Goal: Task Accomplishment & Management: Manage account settings

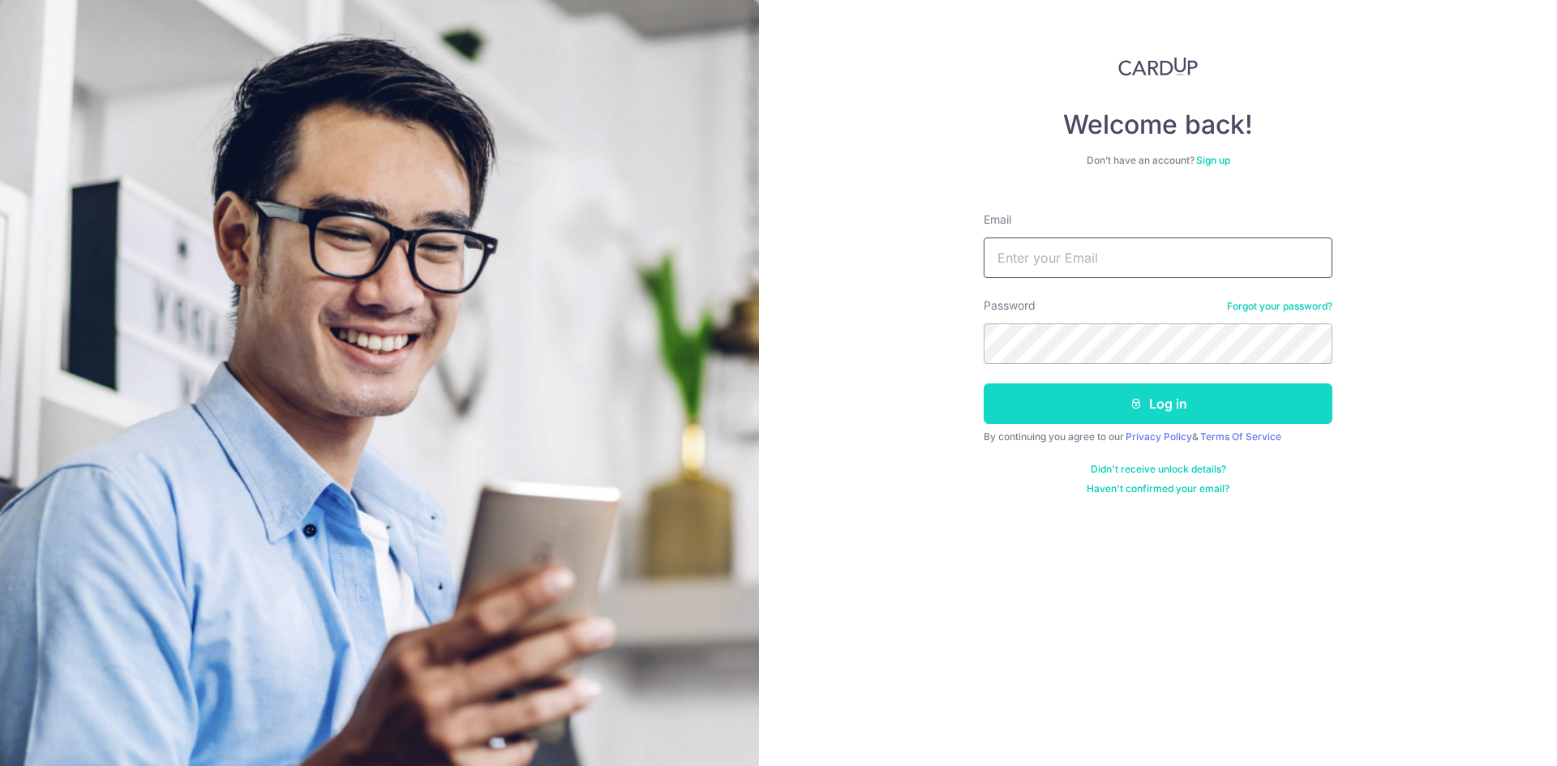
type input "[EMAIL_ADDRESS][DOMAIN_NAME]"
click at [1087, 414] on button "Log in" at bounding box center [1158, 404] width 349 height 41
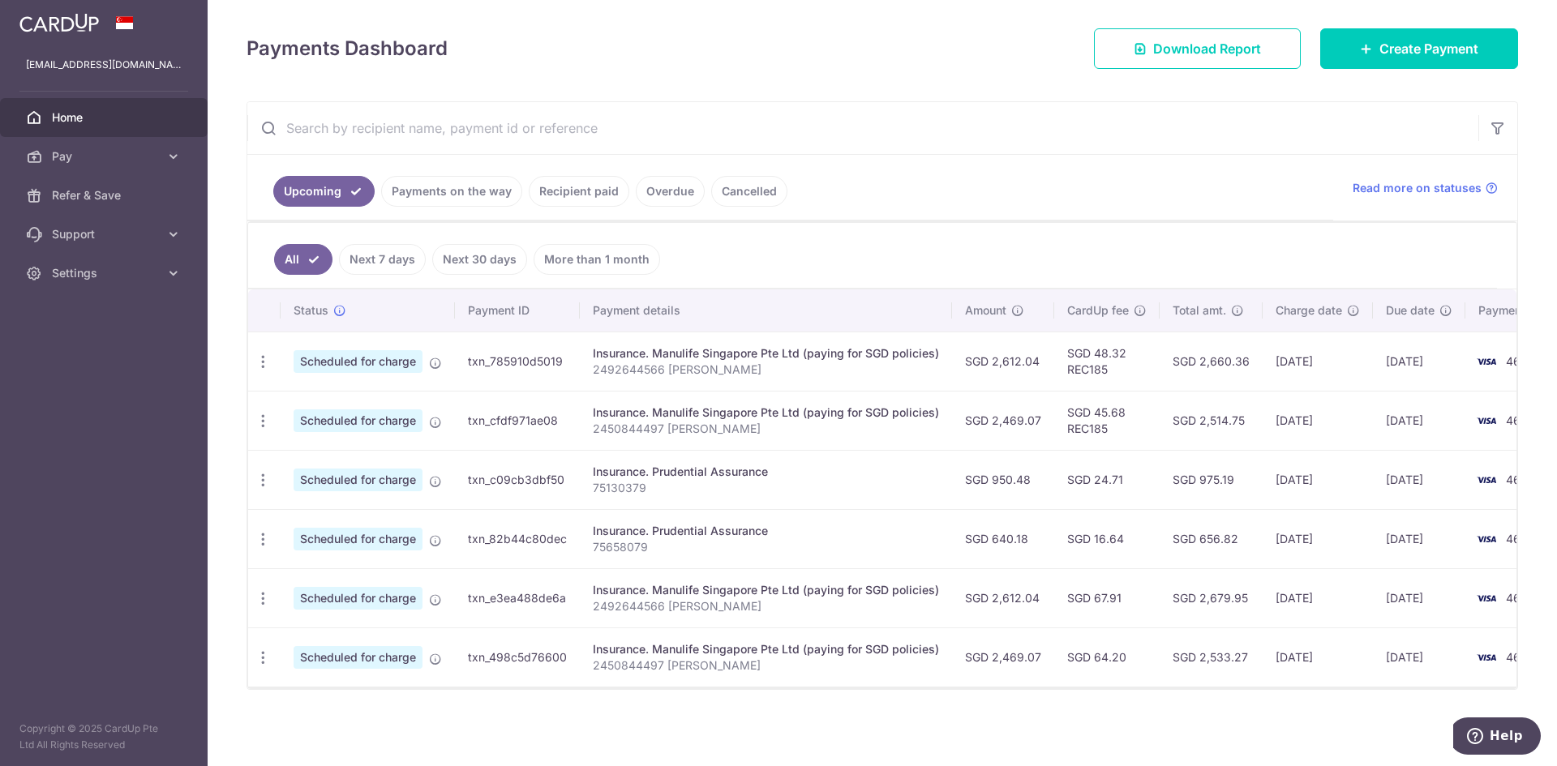
click at [484, 529] on td "txn_82b44c80dec" at bounding box center [517, 538] width 125 height 59
click at [441, 534] on icon at bounding box center [435, 540] width 13 height 13
click at [263, 531] on icon "button" at bounding box center [263, 539] width 17 height 17
click at [289, 574] on link "Update payment" at bounding box center [333, 583] width 169 height 39
radio input "true"
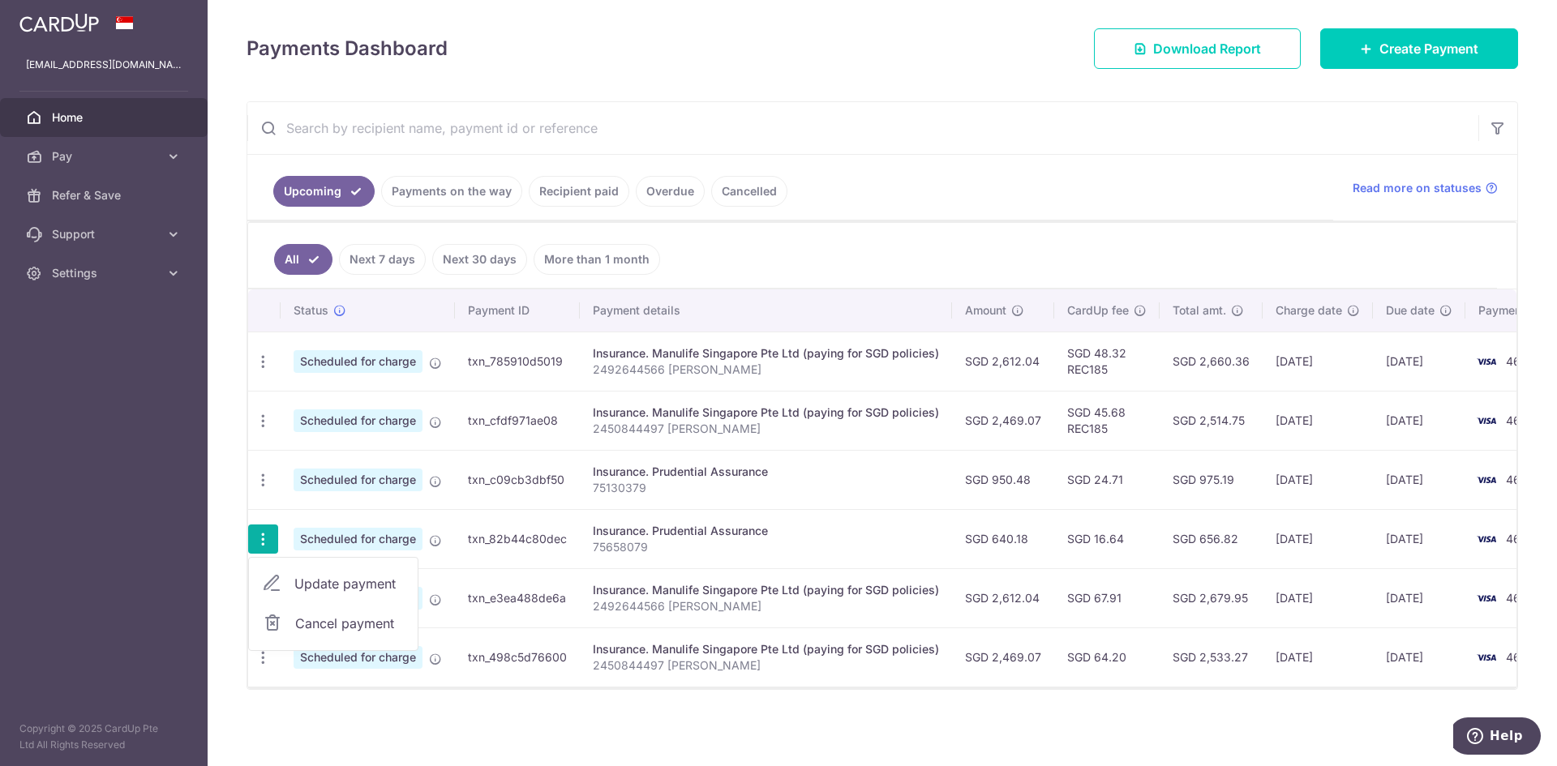
type input "640.18"
type input "[DATE]"
type input "75658079"
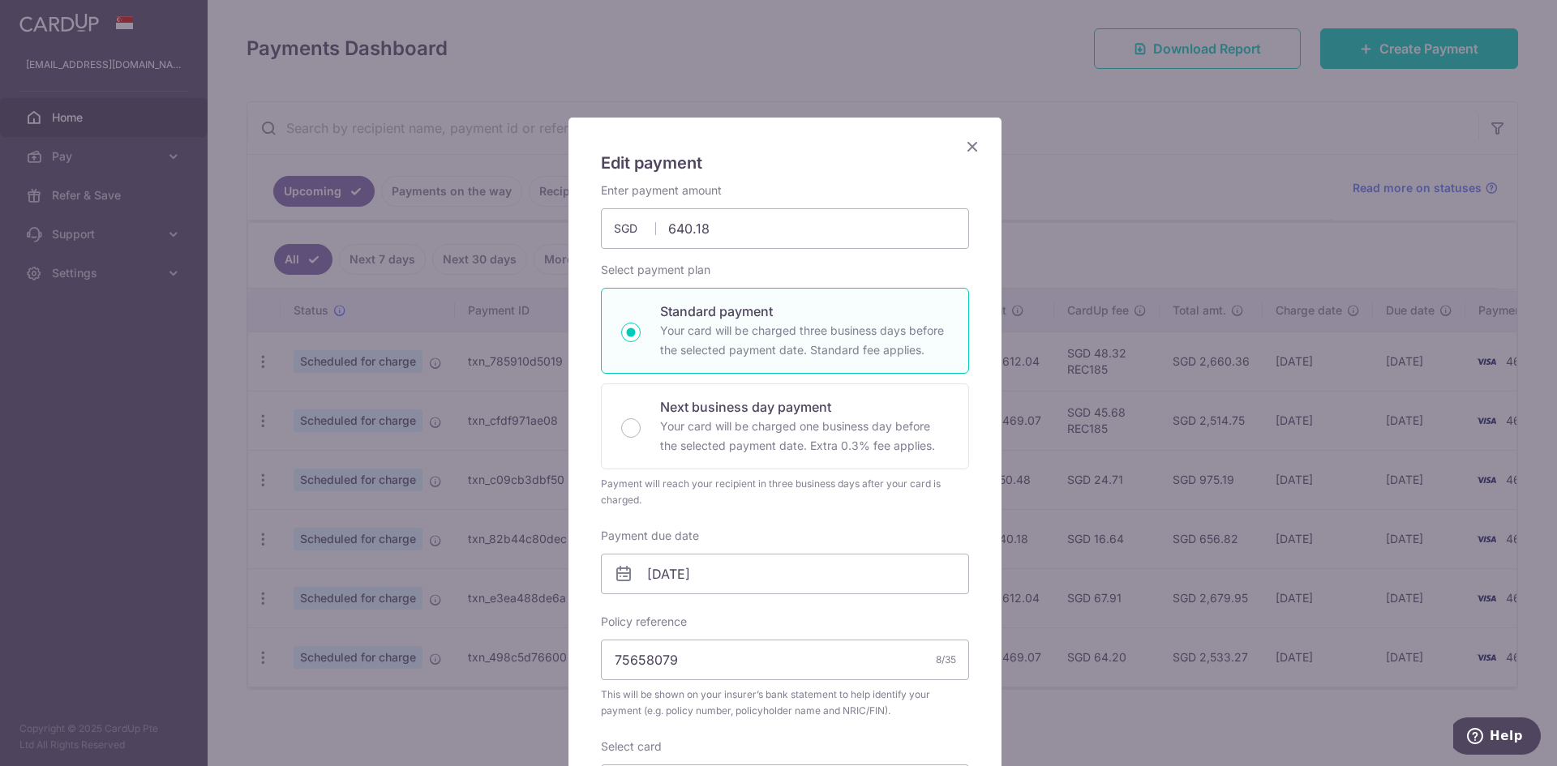
click at [975, 146] on div "Edit payment By clicking apply, you will make changes to all payments to Pruden…" at bounding box center [784, 657] width 433 height 1079
click at [964, 139] on icon "Close" at bounding box center [971, 146] width 19 height 20
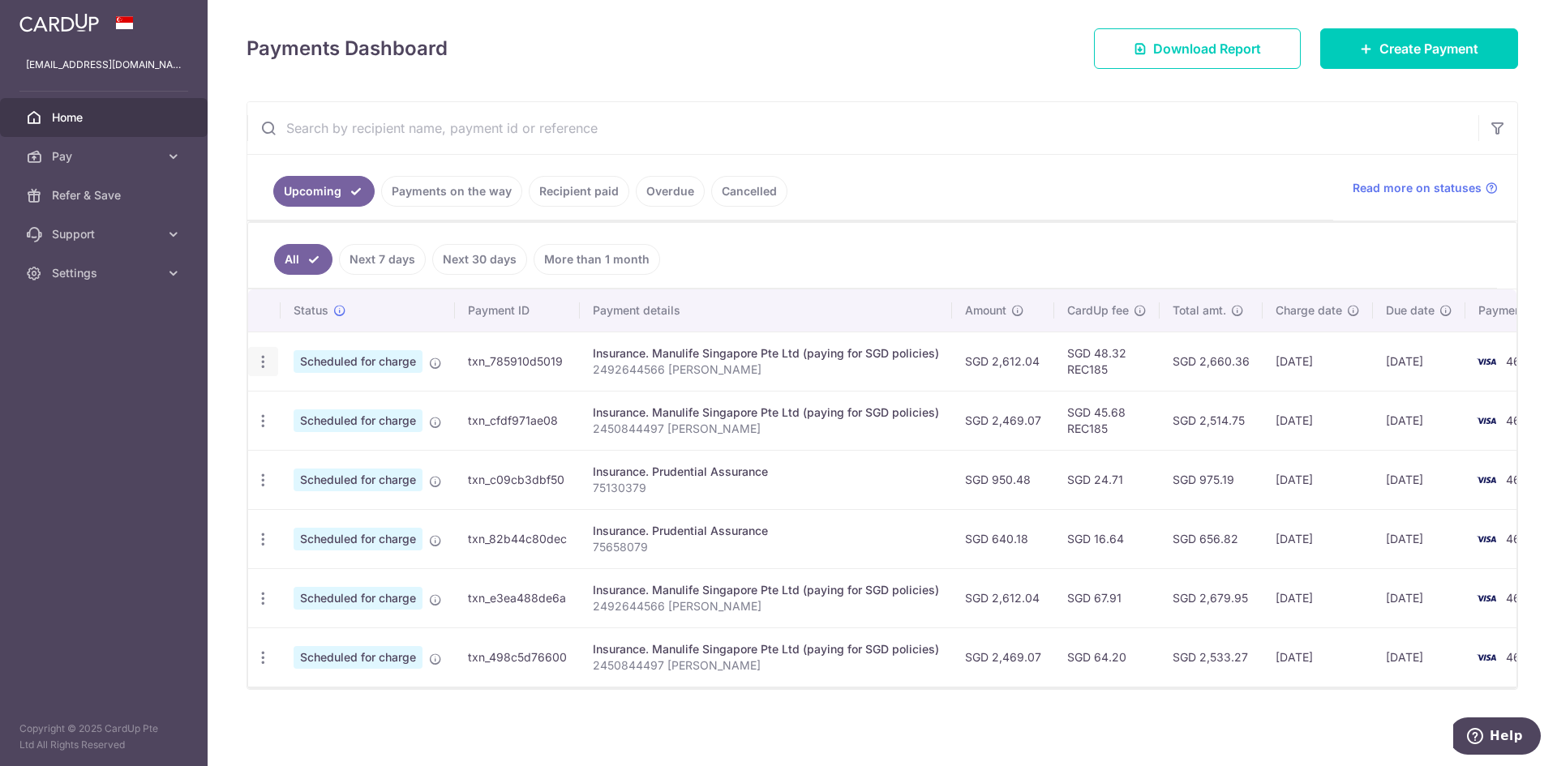
click at [264, 355] on icon "button" at bounding box center [263, 362] width 17 height 17
drag, startPoint x: 768, startPoint y: 678, endPoint x: 795, endPoint y: 678, distance: 26.8
click at [795, 678] on td "Insurance. Manulife Singapore Pte Ltd (paying for SGD policies) 2450844497 [PER…" at bounding box center [766, 657] width 372 height 59
click at [375, 251] on link "Next 7 days" at bounding box center [382, 259] width 87 height 31
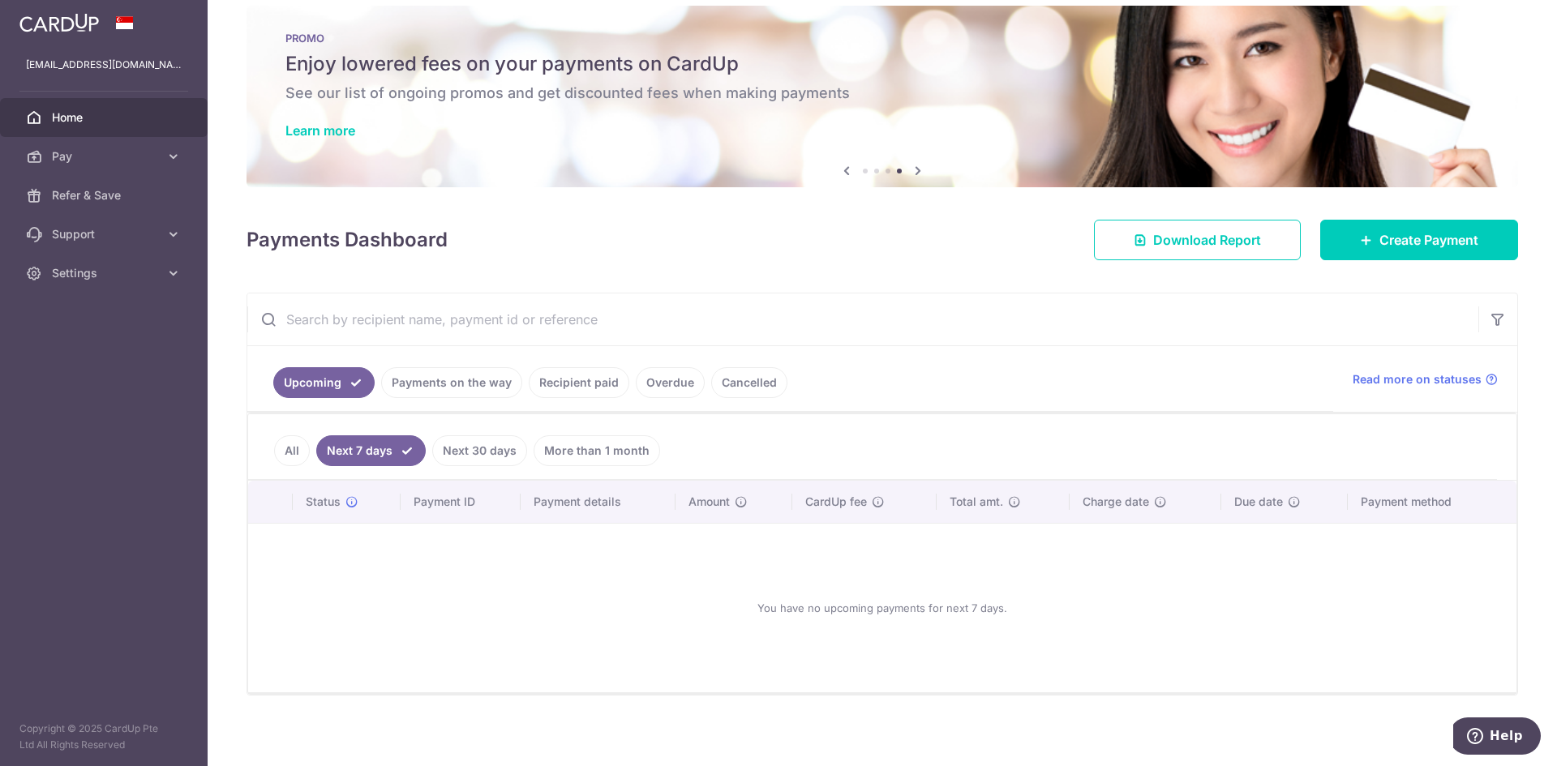
scroll to position [26, 0]
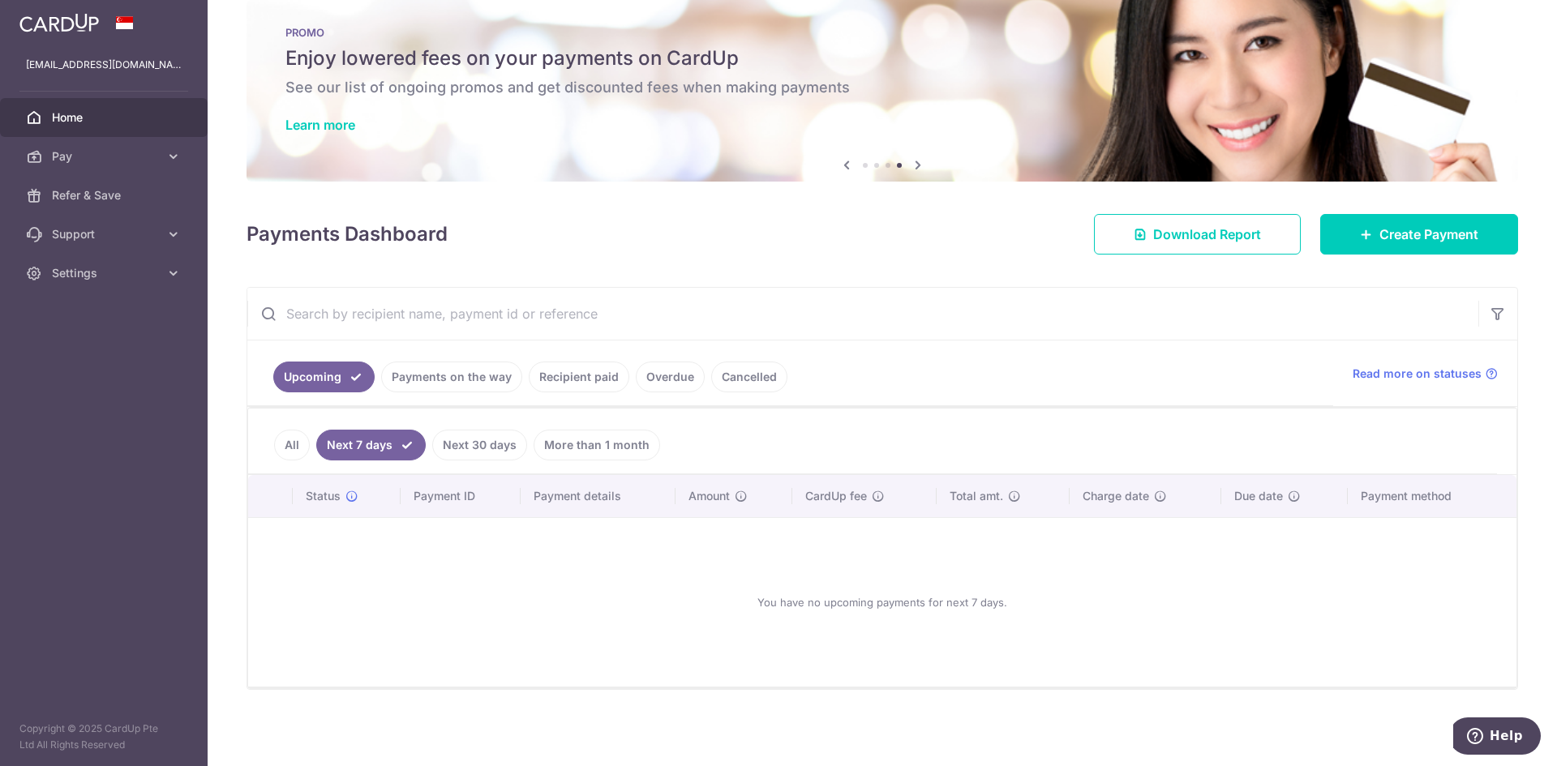
click at [284, 447] on link "All" at bounding box center [292, 445] width 36 height 31
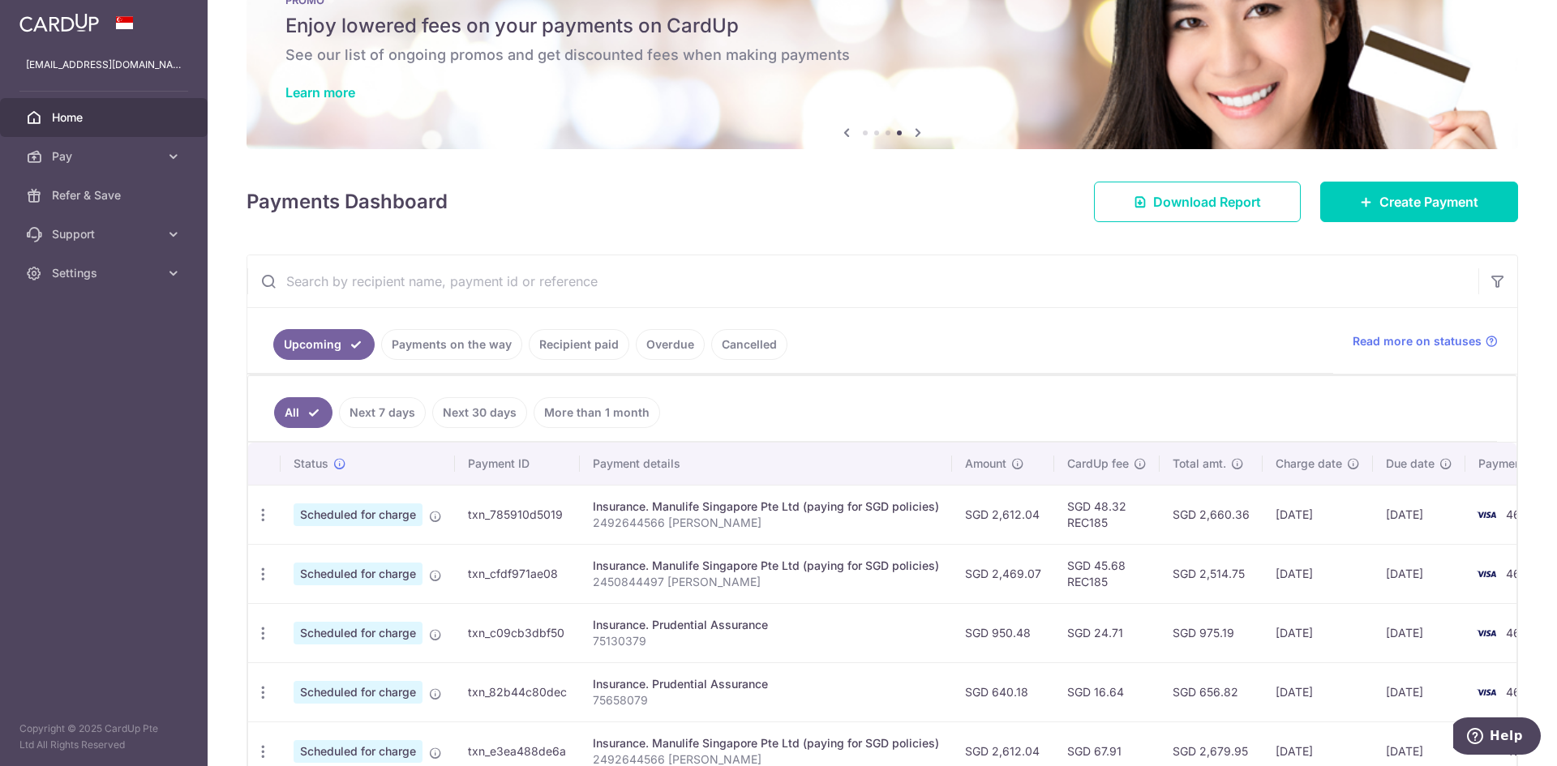
scroll to position [81, 0]
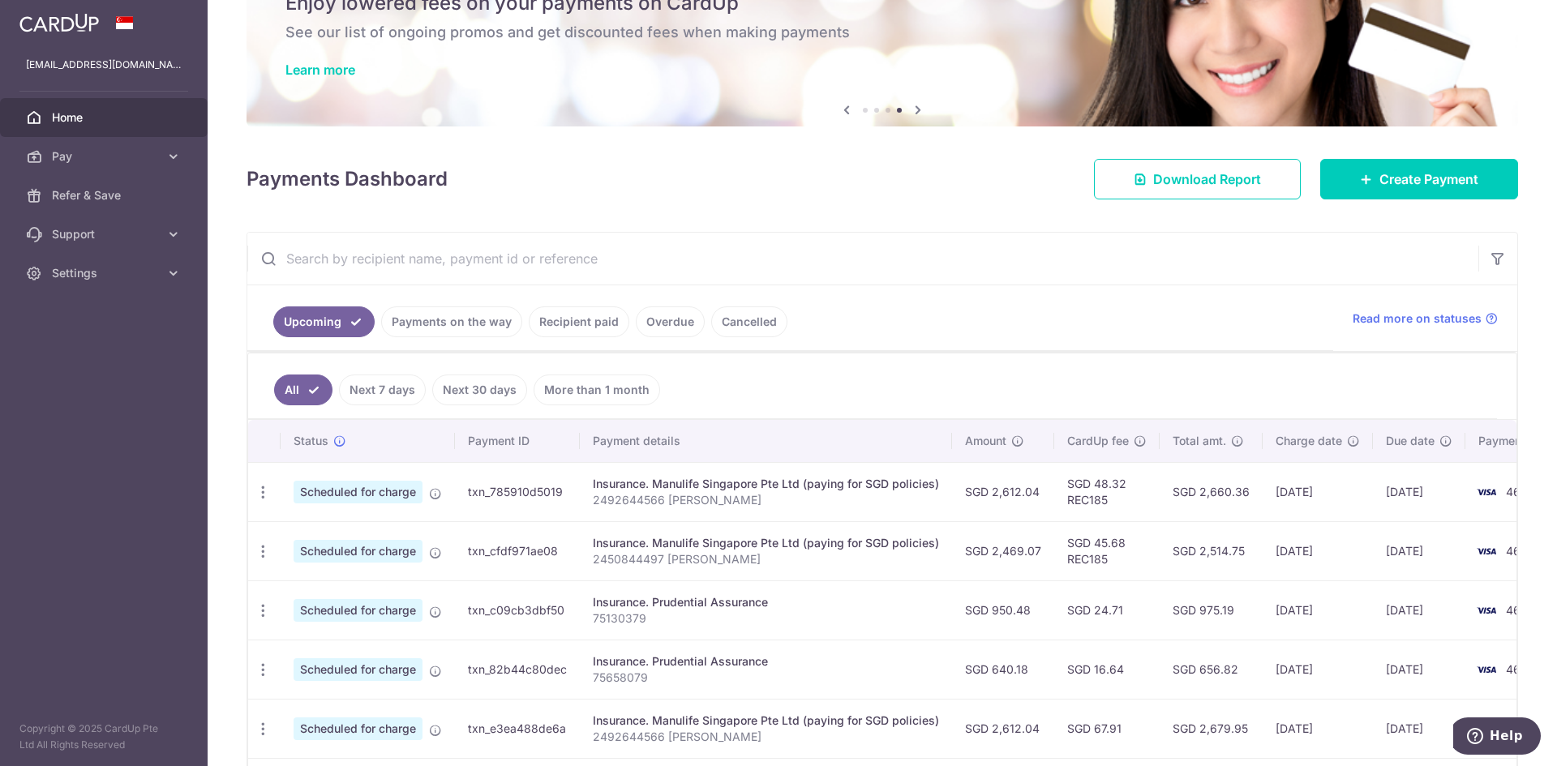
click at [566, 332] on link "Recipient paid" at bounding box center [579, 322] width 101 height 31
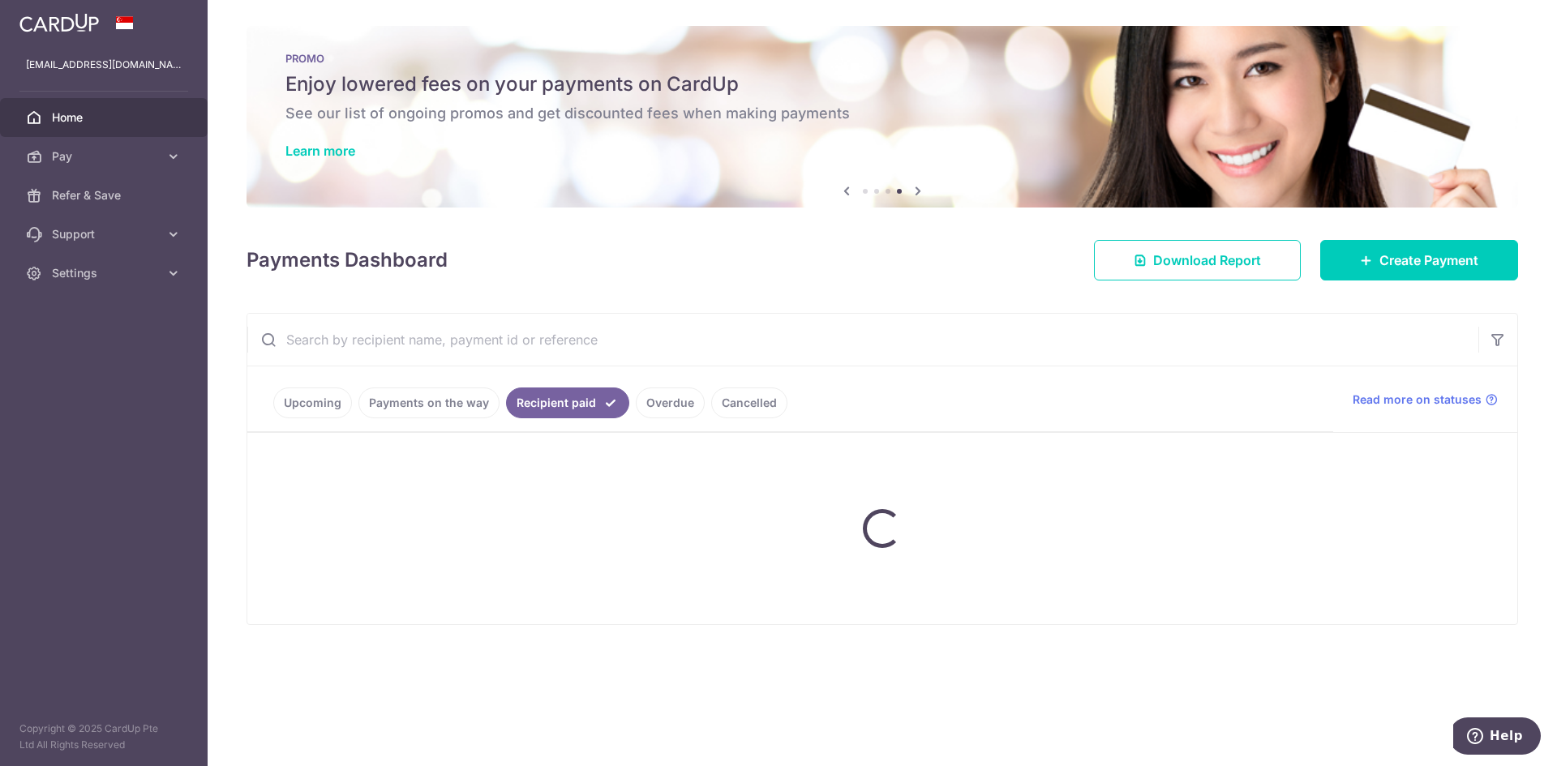
scroll to position [0, 0]
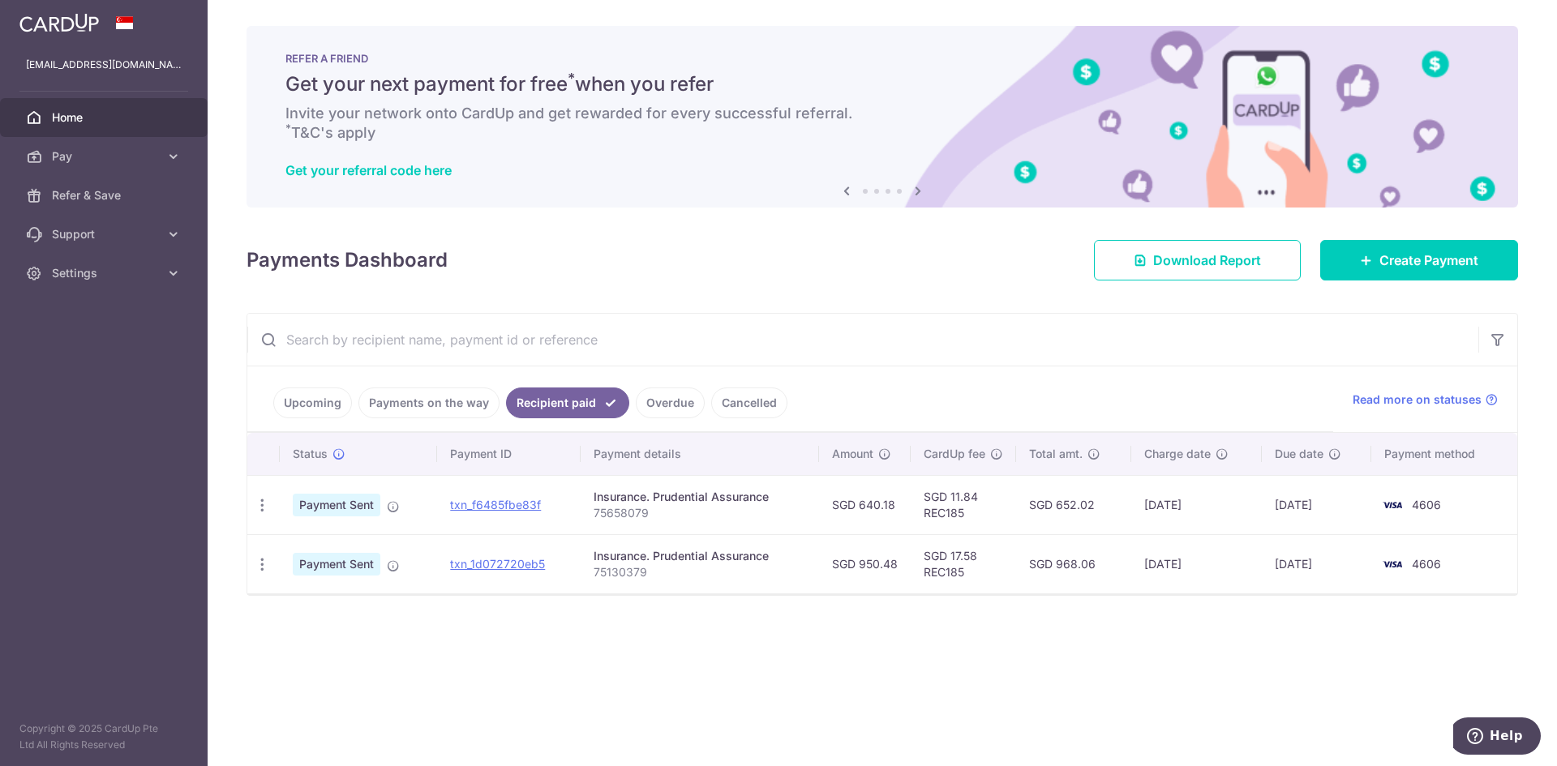
click at [402, 401] on link "Payments on the way" at bounding box center [428, 403] width 141 height 31
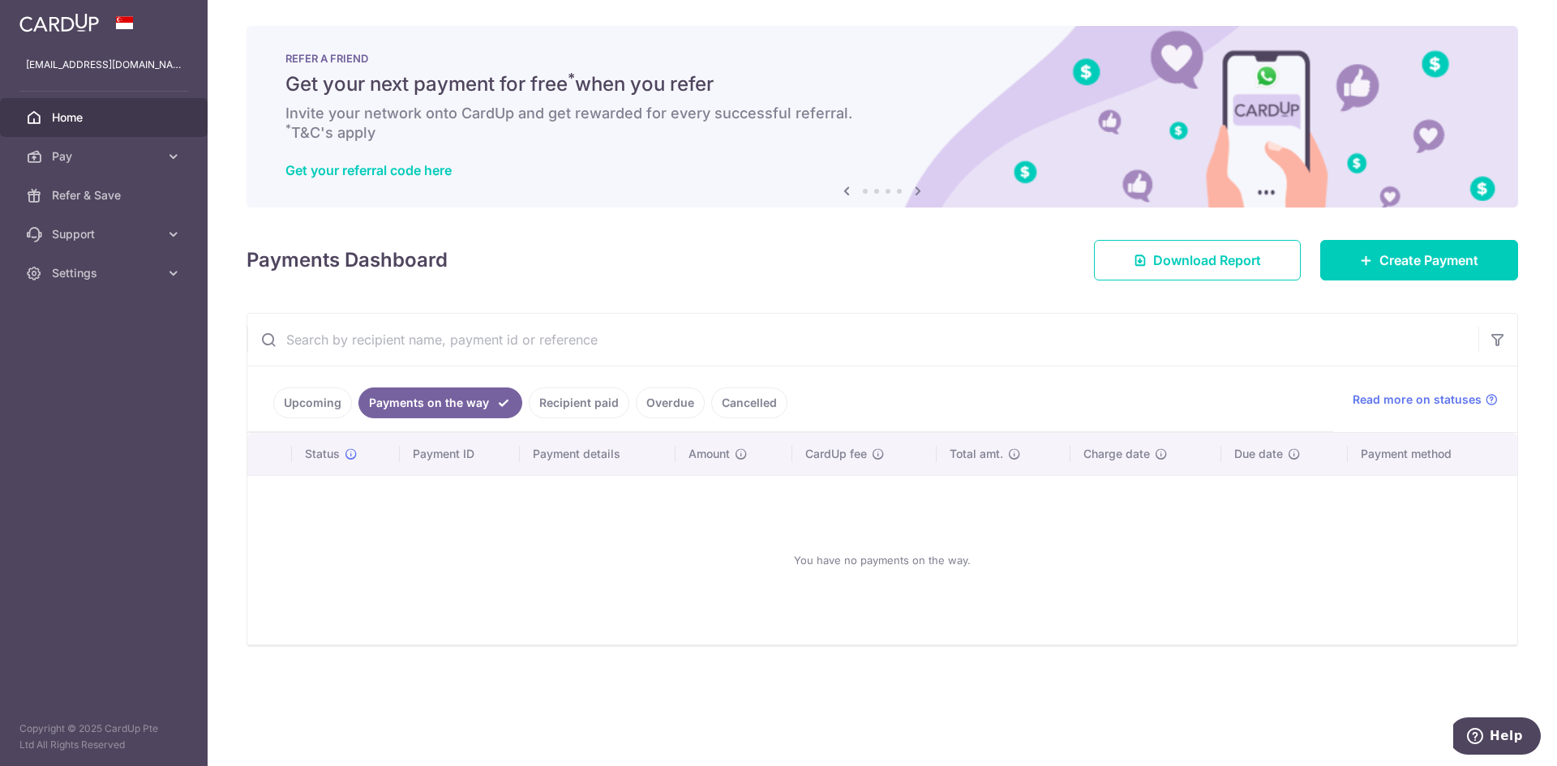
click at [572, 401] on link "Recipient paid" at bounding box center [579, 403] width 101 height 31
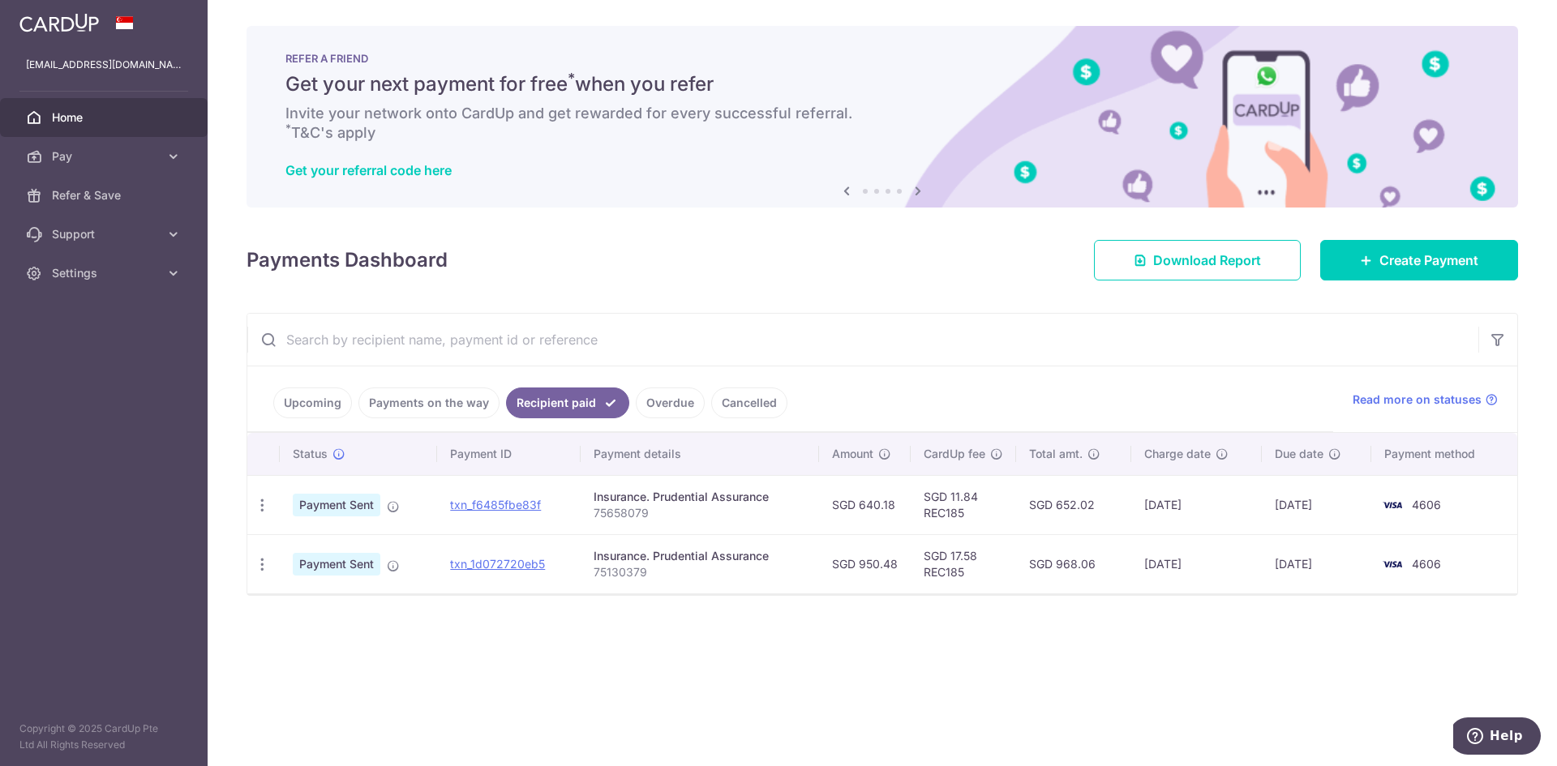
click at [648, 396] on link "Overdue" at bounding box center [670, 403] width 69 height 31
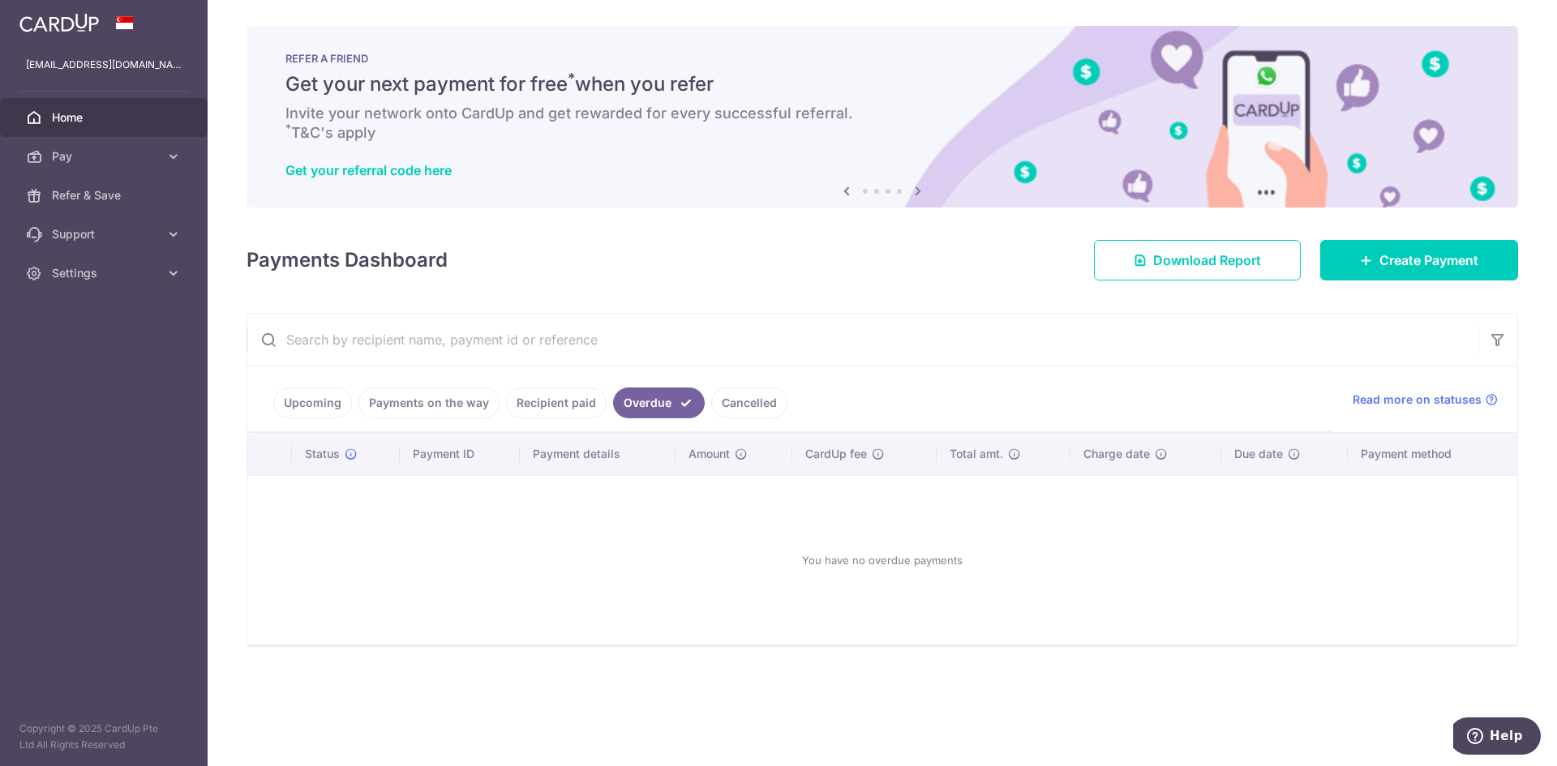
click at [756, 403] on link "Cancelled" at bounding box center [749, 403] width 76 height 31
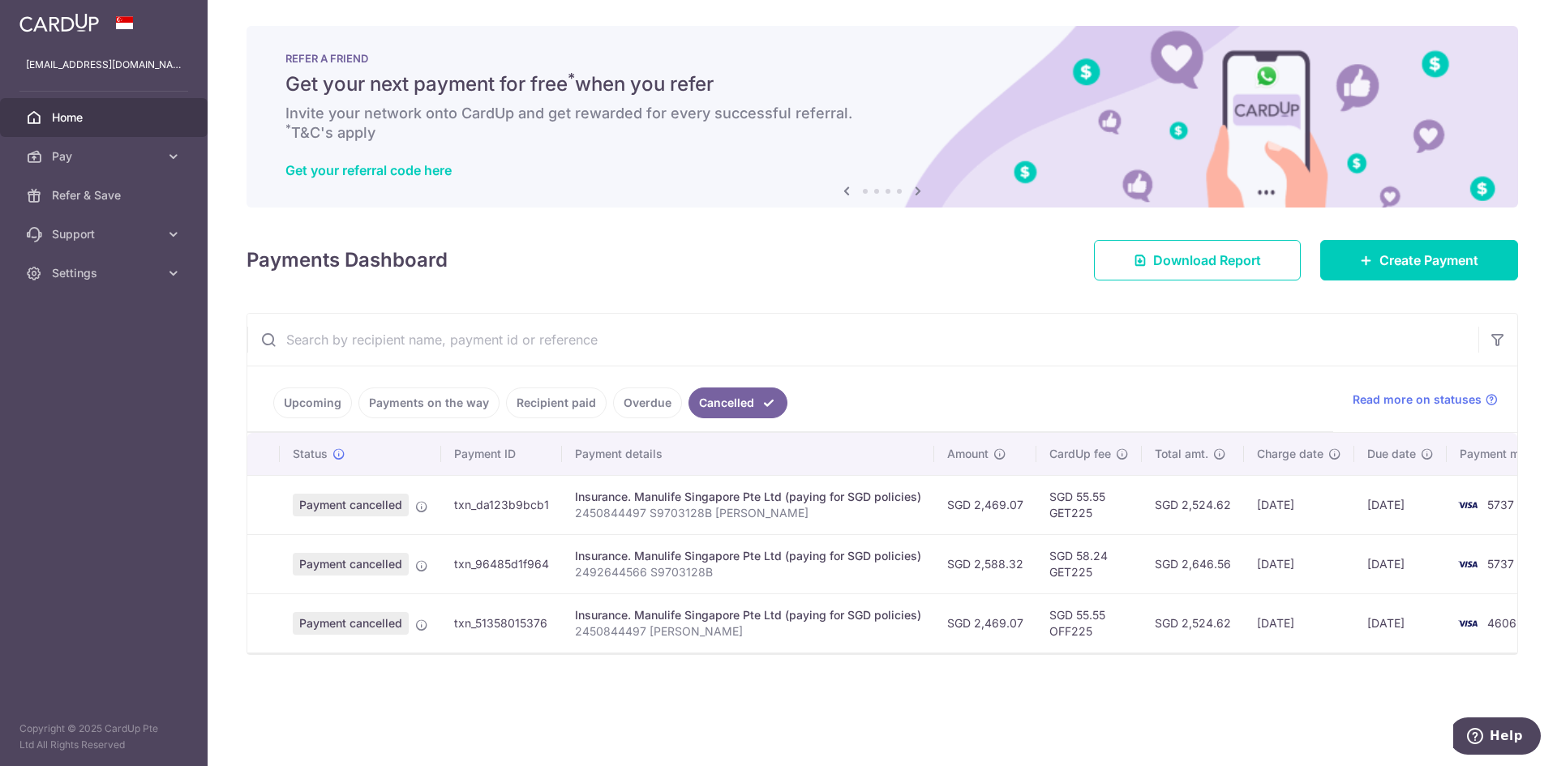
click at [415, 401] on link "Payments on the way" at bounding box center [428, 403] width 141 height 31
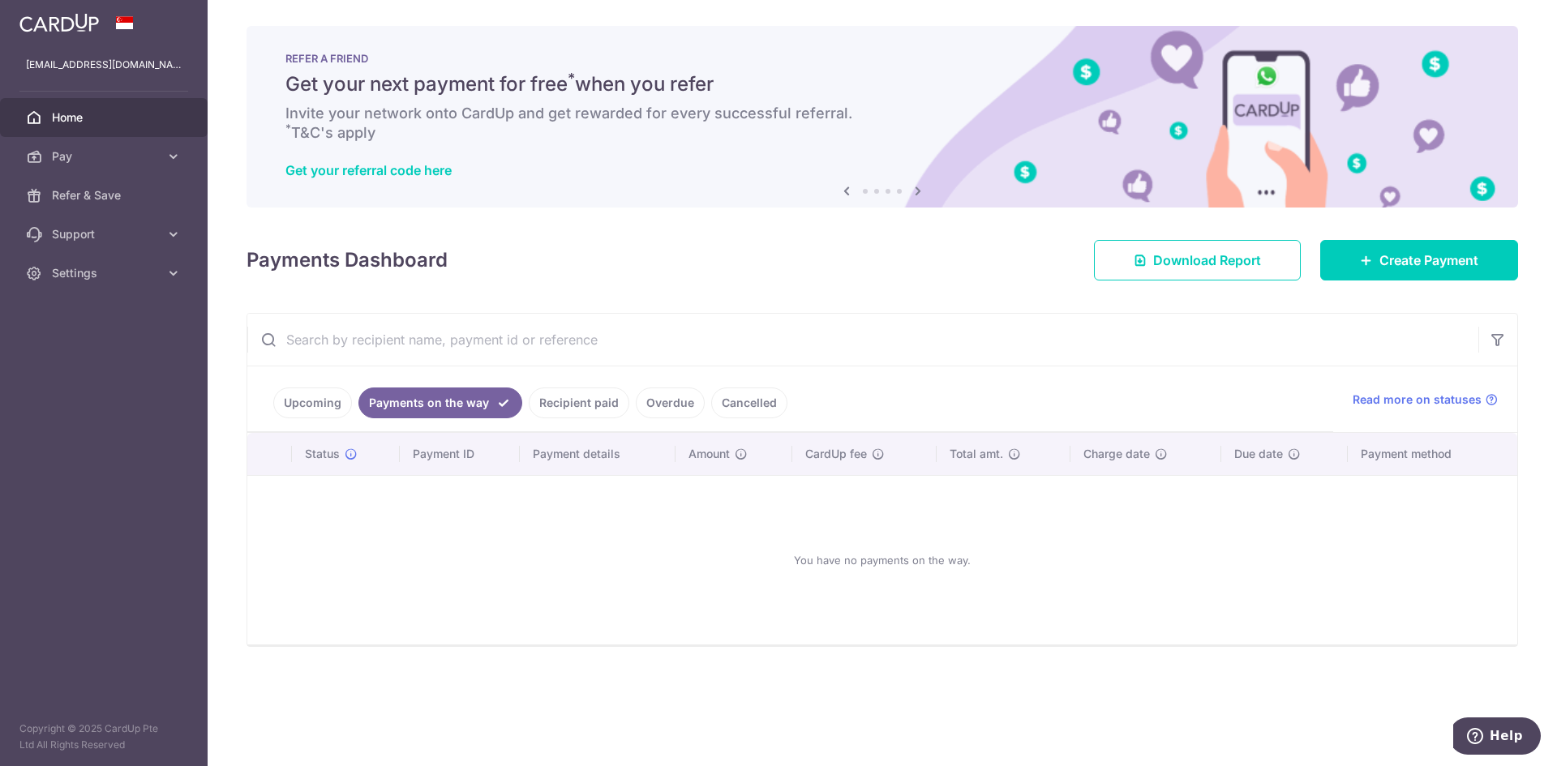
click at [321, 394] on link "Upcoming" at bounding box center [312, 403] width 79 height 31
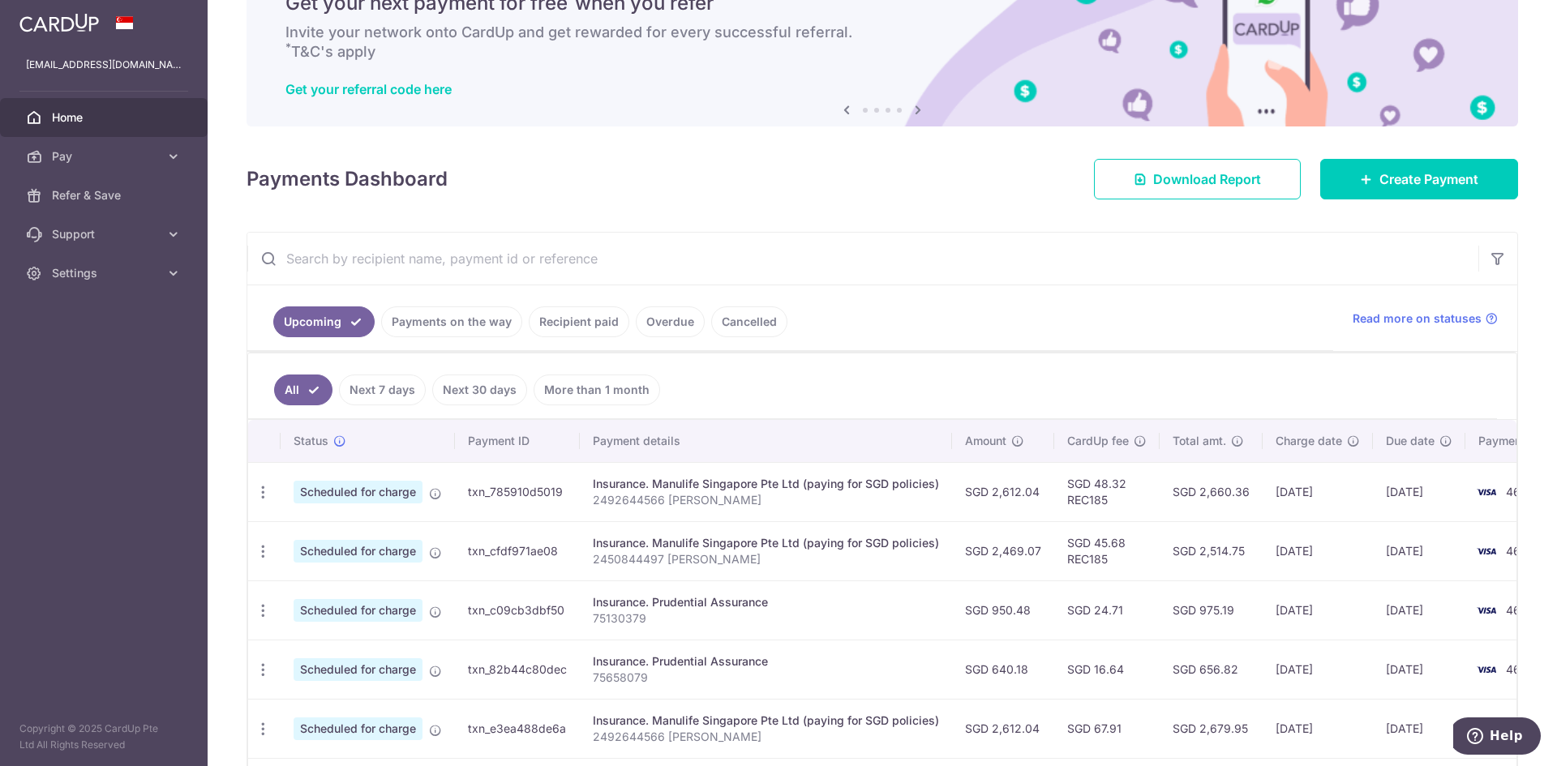
scroll to position [162, 0]
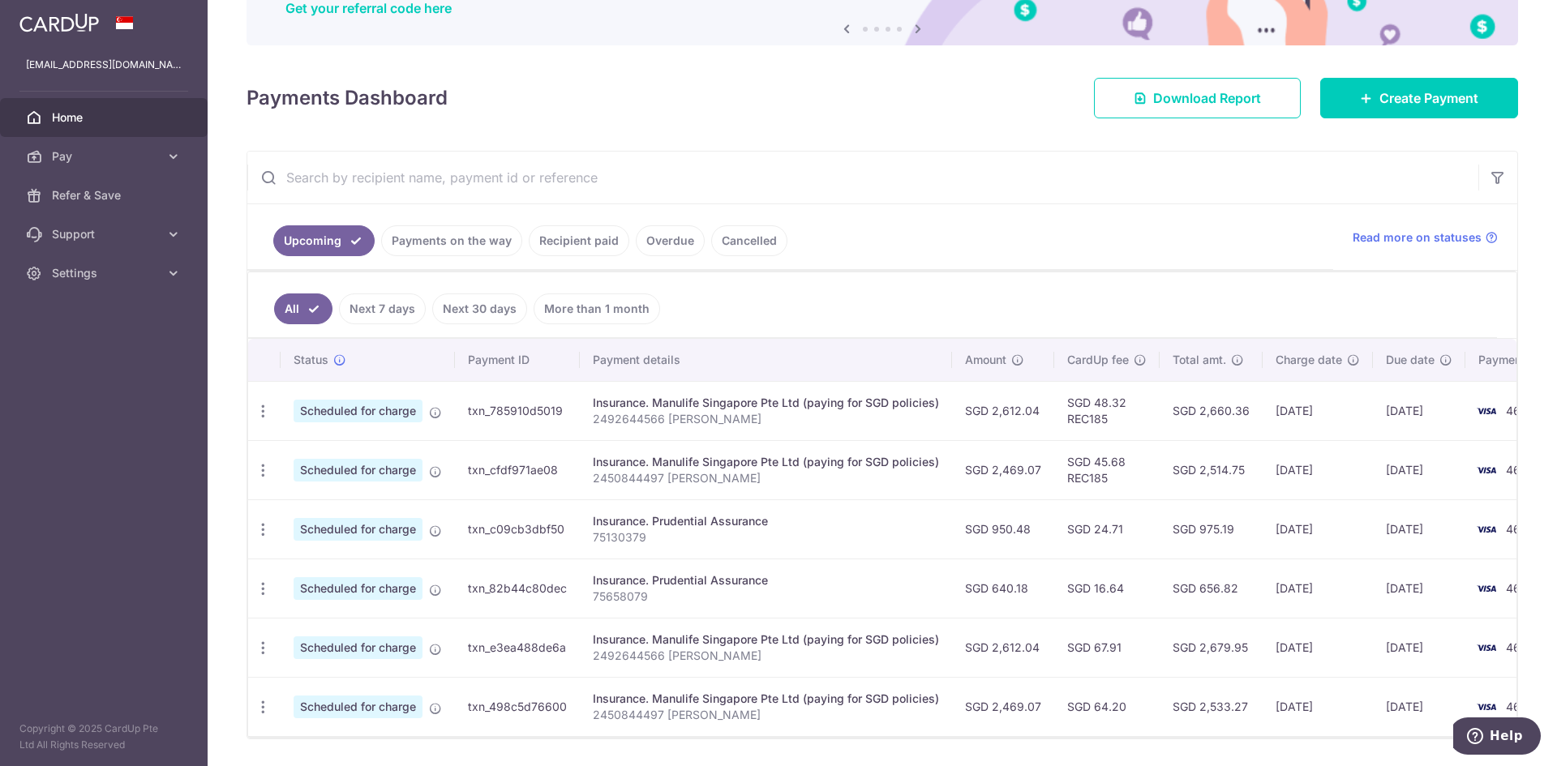
click at [1300, 361] on span "Charge date" at bounding box center [1308, 360] width 66 height 16
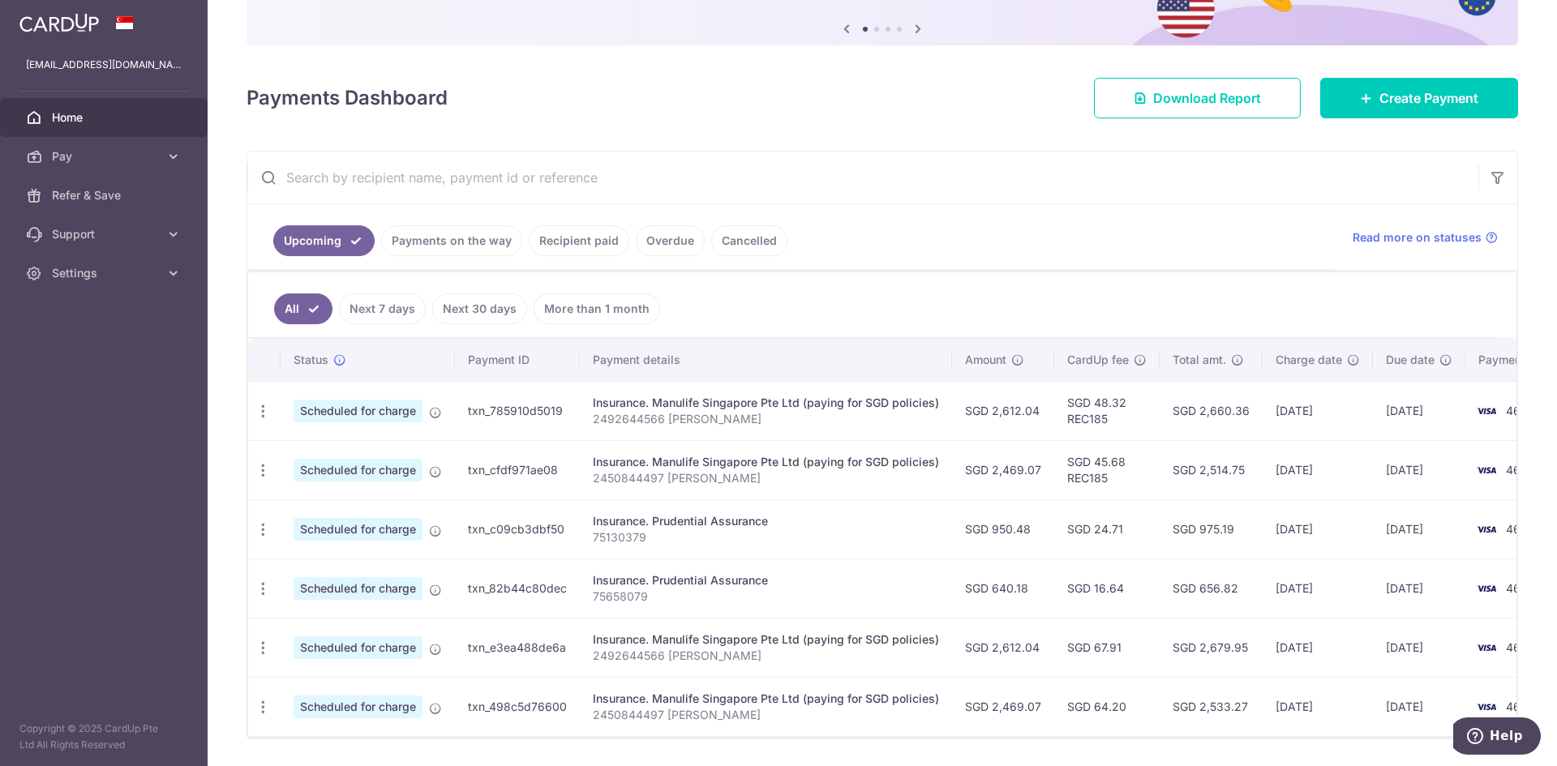
scroll to position [220, 0]
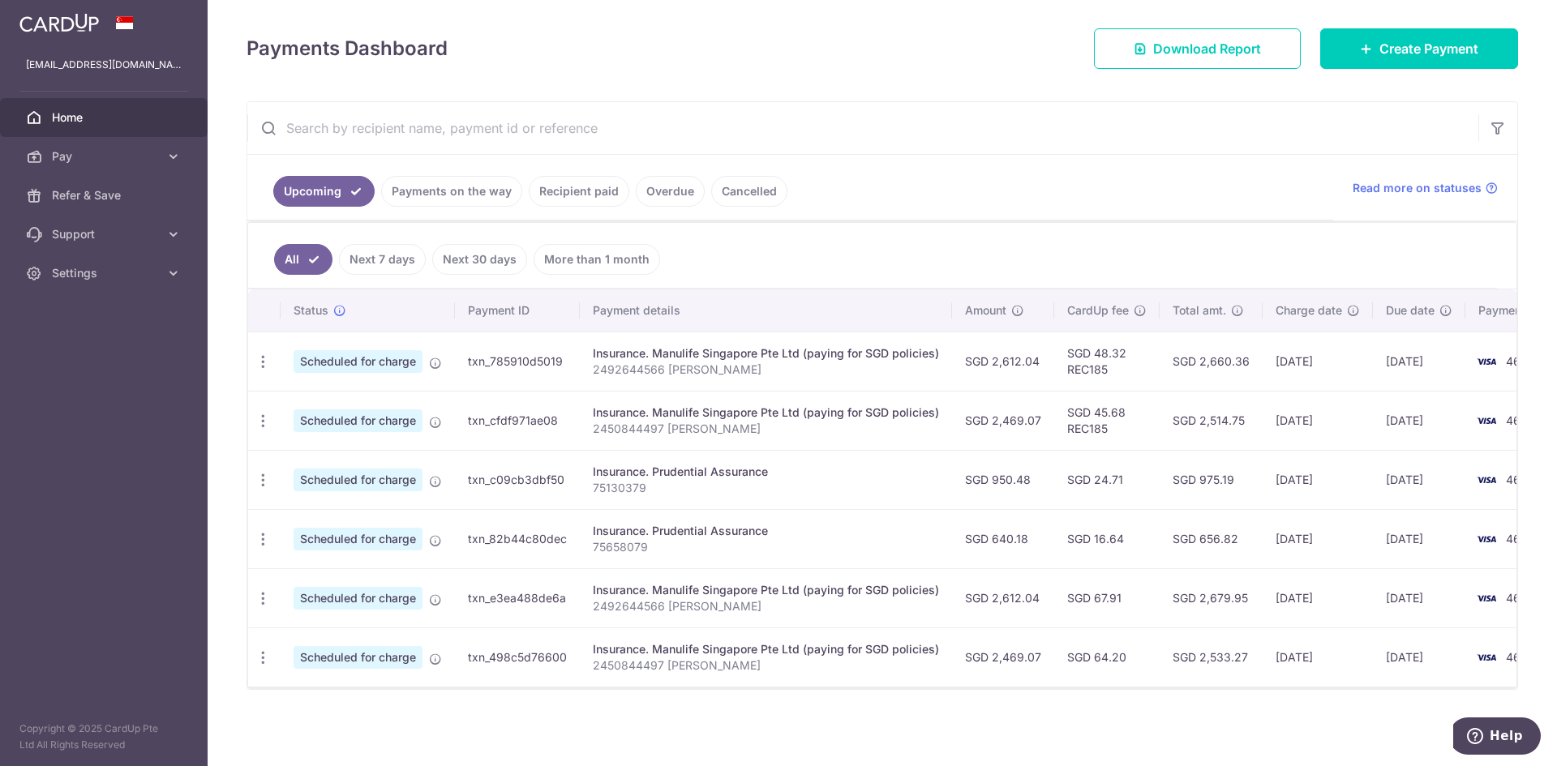
click at [589, 183] on link "Recipient paid" at bounding box center [579, 191] width 101 height 31
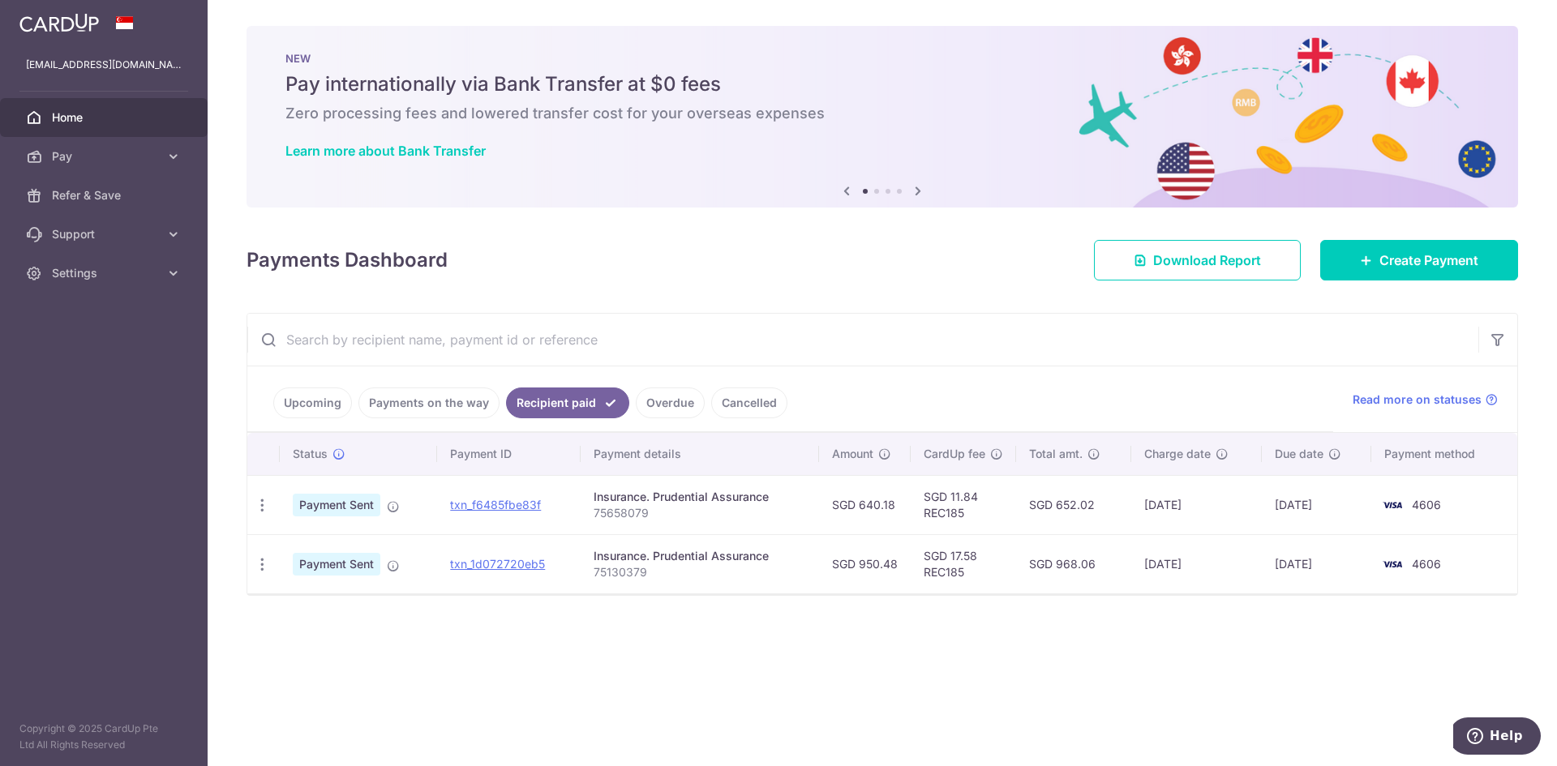
click at [380, 396] on link "Payments on the way" at bounding box center [428, 403] width 141 height 31
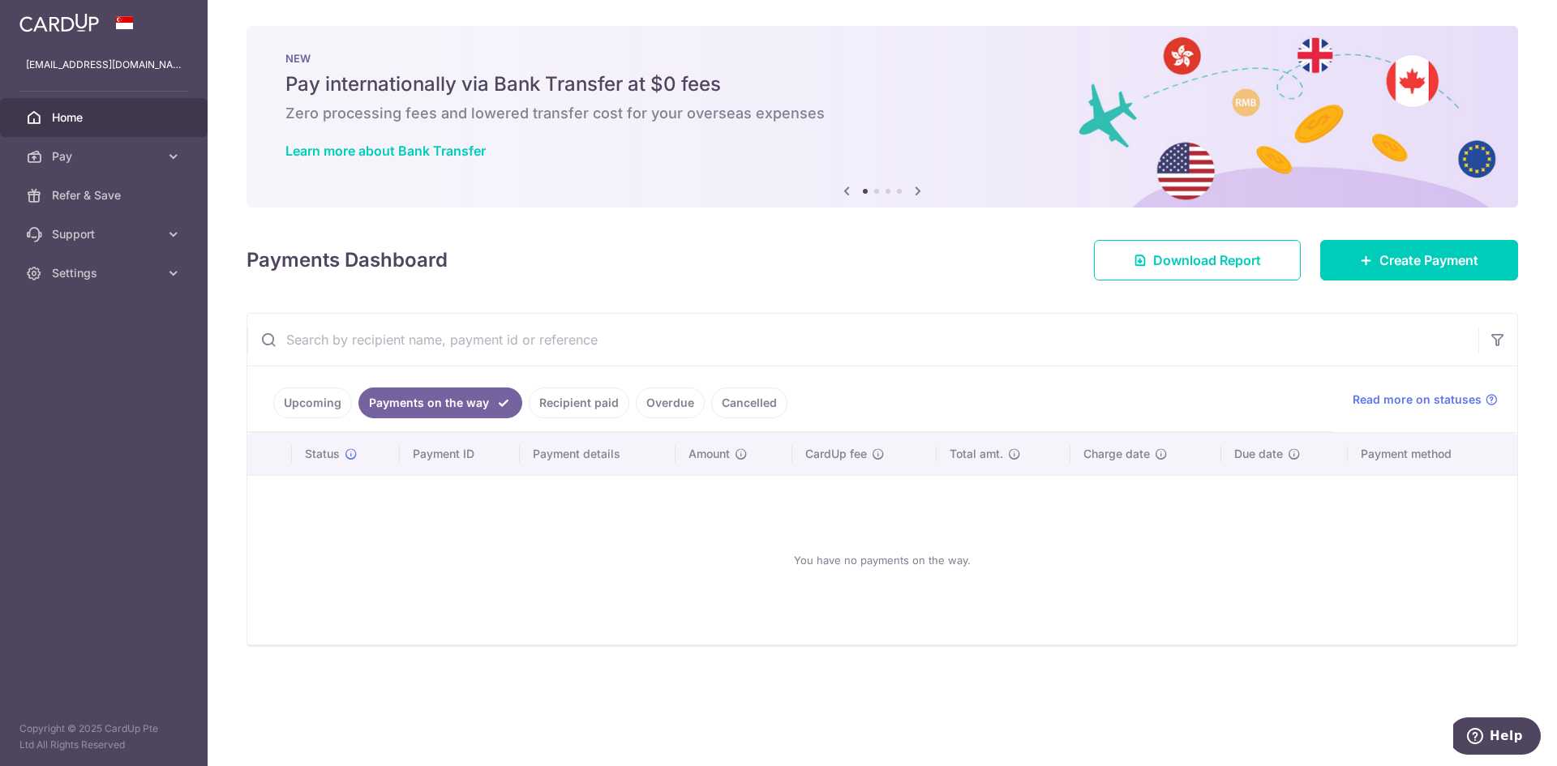
click at [341, 403] on link "Upcoming" at bounding box center [312, 403] width 79 height 31
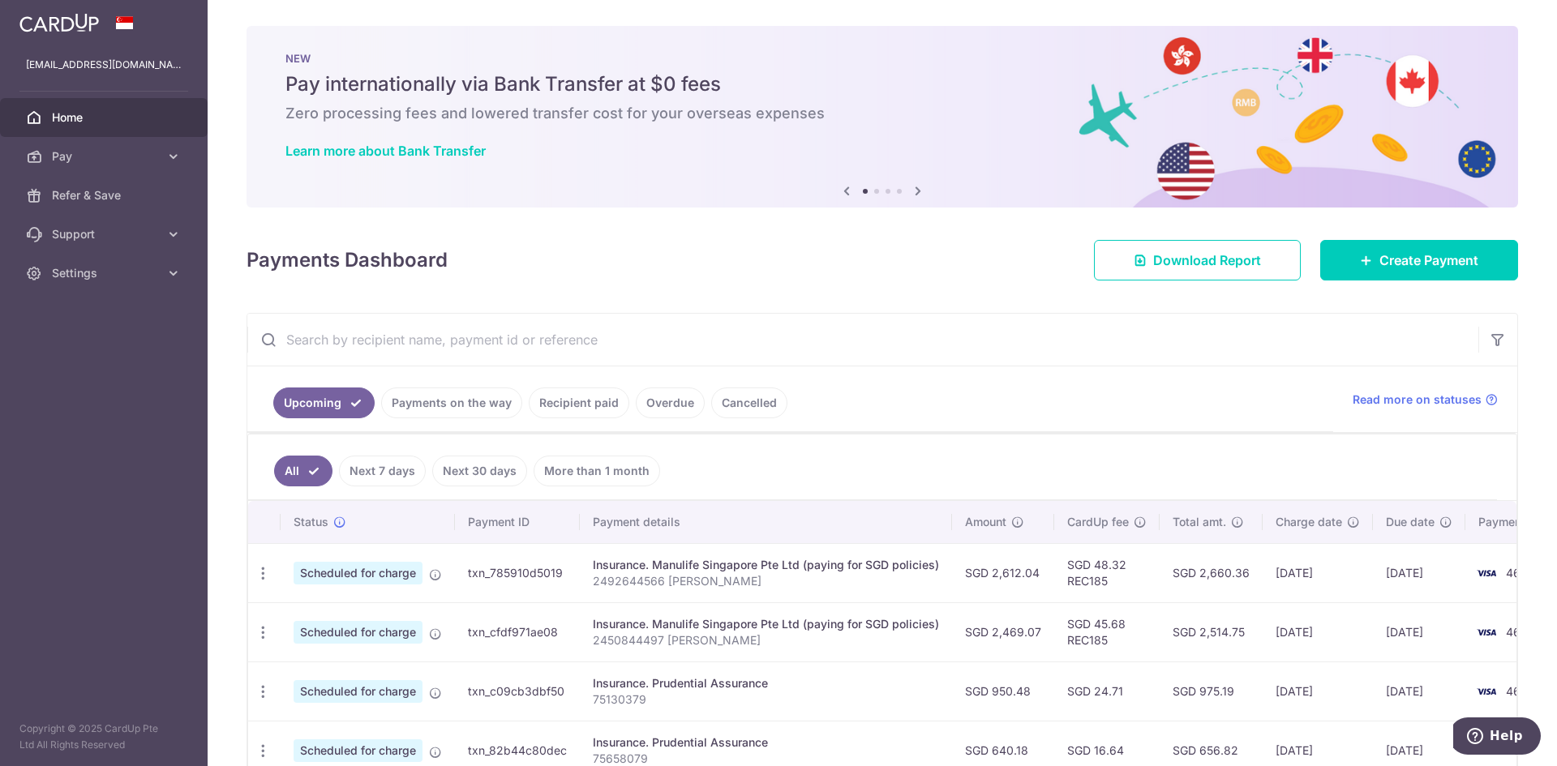
click at [401, 460] on link "Next 7 days" at bounding box center [382, 471] width 87 height 31
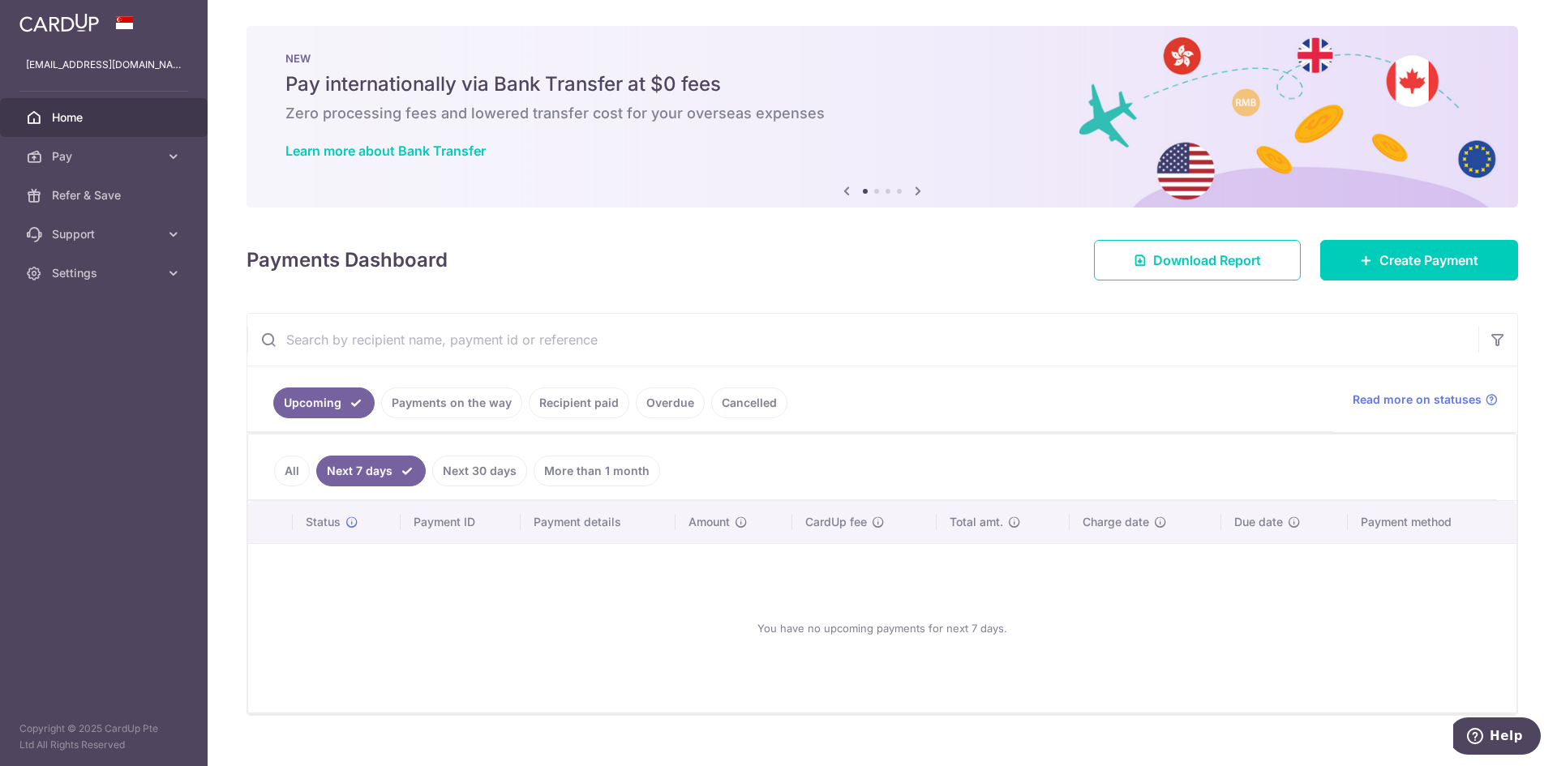
click at [487, 462] on link "Next 30 days" at bounding box center [479, 471] width 95 height 31
click at [556, 477] on link "More than 1 month" at bounding box center [597, 471] width 126 height 31
